Goal: Transaction & Acquisition: Purchase product/service

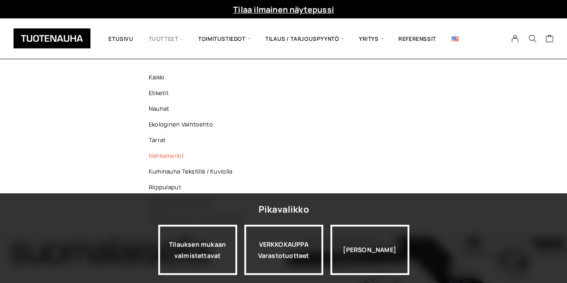
click at [171, 155] on link "Nahkamerkit" at bounding box center [199, 156] width 130 height 16
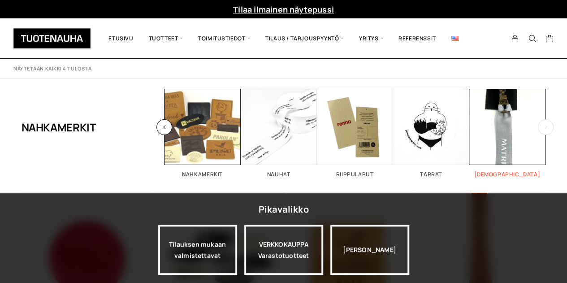
click at [525, 130] on span "Visit product category Vedin" at bounding box center [507, 127] width 76 height 76
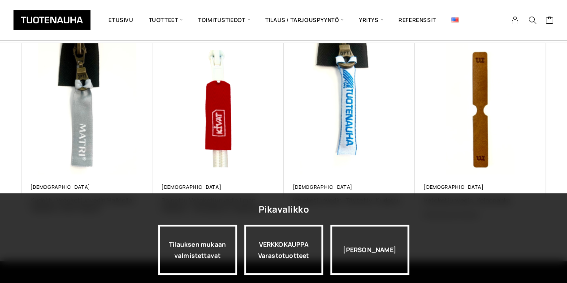
scroll to position [148, 0]
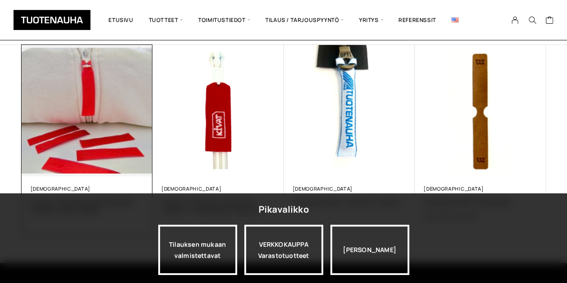
click at [80, 147] on img at bounding box center [87, 111] width 138 height 138
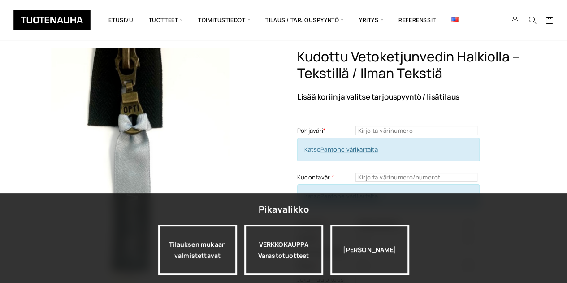
scroll to position [35, 0]
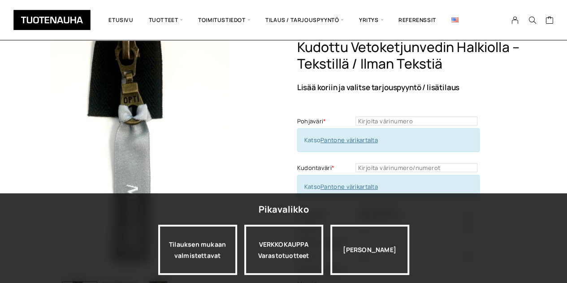
click at [342, 139] on link "Pantone värikartalta" at bounding box center [348, 140] width 57 height 8
click at [390, 121] on input "text" at bounding box center [416, 120] width 122 height 9
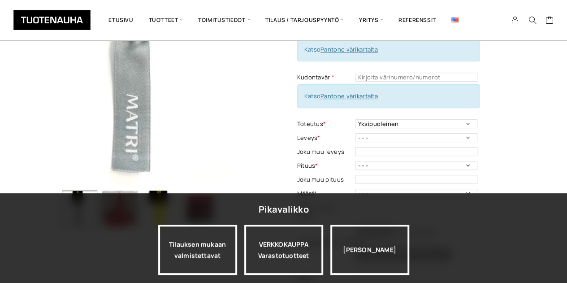
scroll to position [124, 0]
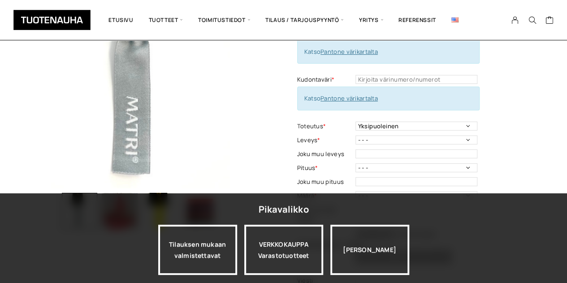
type input "7436"
click at [469, 141] on select "- - - 11 mm 12 mm" at bounding box center [416, 139] width 122 height 9
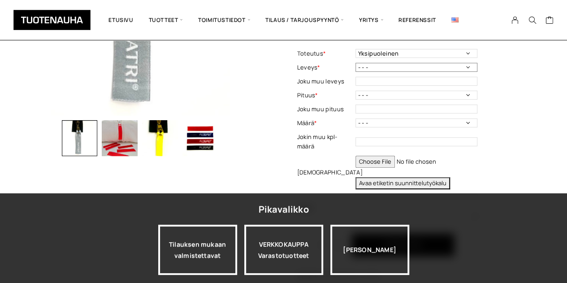
scroll to position [198, 0]
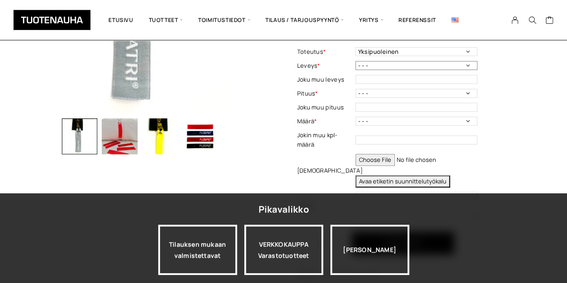
click at [466, 64] on select "- - - 11 mm 12 mm" at bounding box center [416, 65] width 122 height 9
select select "11 mm"
click at [355, 61] on select "- - - 11 mm 12 mm" at bounding box center [416, 65] width 122 height 9
click at [466, 90] on select "- - - 60 mm 66 mm" at bounding box center [416, 93] width 122 height 9
select select "60 mm"
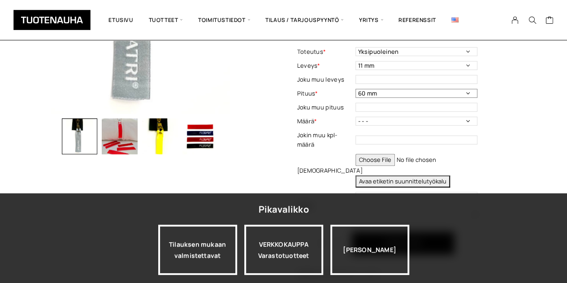
click at [355, 89] on select "- - - 60 mm 66 mm" at bounding box center [416, 93] width 122 height 9
click at [466, 120] on select "- - - 500 kpl 1000 kpl 2000 kpl 3000 kpl 4000 kpl" at bounding box center [416, 120] width 122 height 9
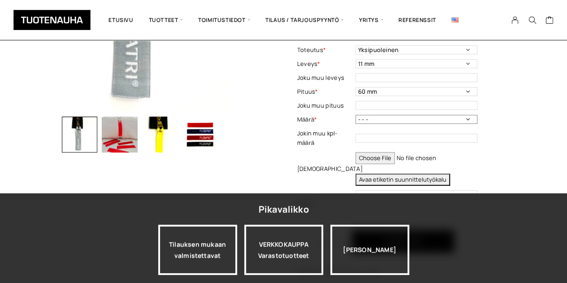
click at [468, 116] on select "- - - 500 kpl 1000 kpl 2000 kpl 3000 kpl 4000 kpl" at bounding box center [416, 119] width 122 height 9
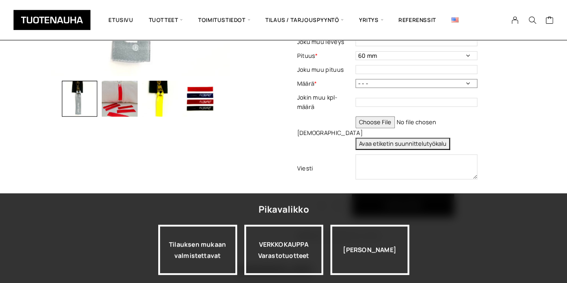
scroll to position [237, 0]
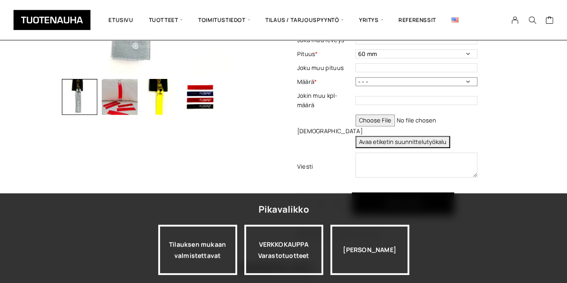
click at [466, 82] on select "- - - 500 kpl 1000 kpl 2000 kpl 3000 kpl 4000 kpl" at bounding box center [416, 81] width 122 height 9
select select "500 kpl"
click at [355, 77] on select "- - - 500 kpl 1000 kpl 2000 kpl 3000 kpl 4000 kpl" at bounding box center [416, 81] width 122 height 9
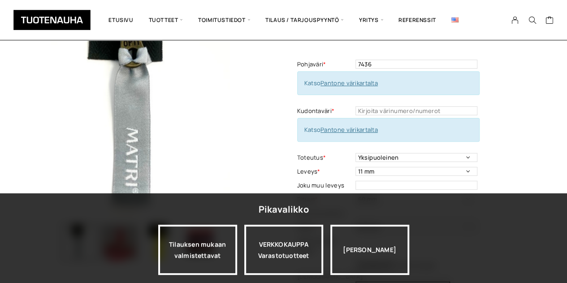
scroll to position [0, 0]
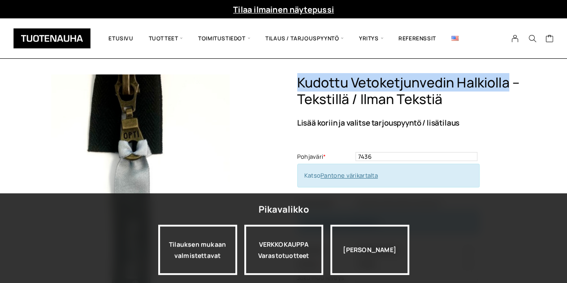
drag, startPoint x: 299, startPoint y: 84, endPoint x: 510, endPoint y: 82, distance: 211.4
click at [510, 82] on h1 "Kudottu vetoketjunvedin halkiolla – tekstillä / ilman tekstiä" at bounding box center [421, 90] width 249 height 33
copy h1 "Kudottu vetoketjunvedin halkiolla"
